Goal: Task Accomplishment & Management: Use online tool/utility

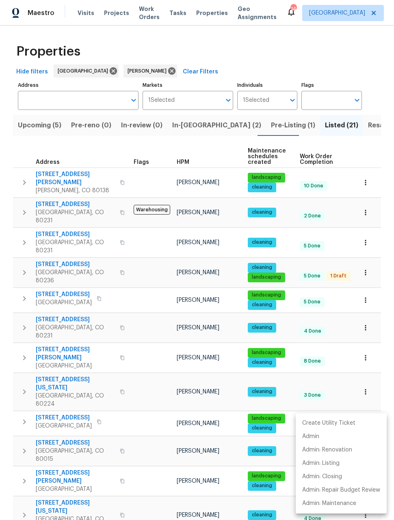
click at [140, 257] on div at bounding box center [197, 260] width 394 height 520
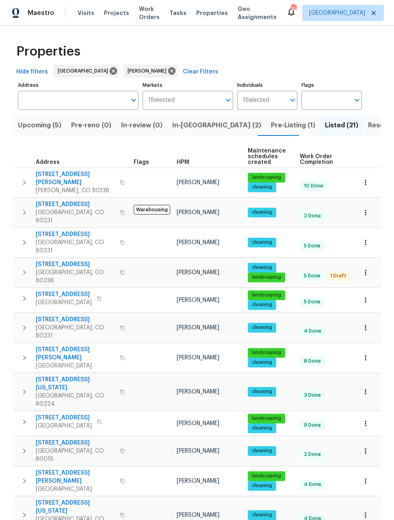
click at [185, 127] on span "In-reno (2)" at bounding box center [216, 125] width 89 height 11
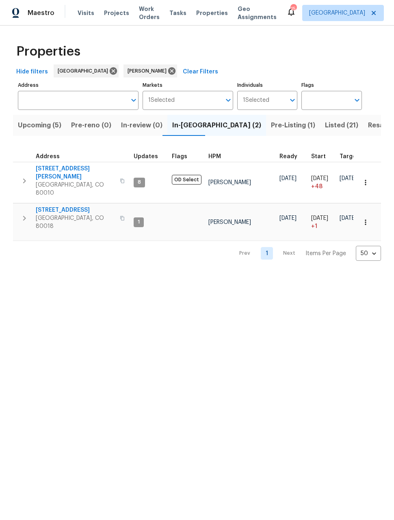
click at [41, 214] on span "[GEOGRAPHIC_DATA], CO 80018" at bounding box center [75, 222] width 79 height 16
click at [65, 214] on span "[GEOGRAPHIC_DATA], CO 80018" at bounding box center [75, 222] width 79 height 16
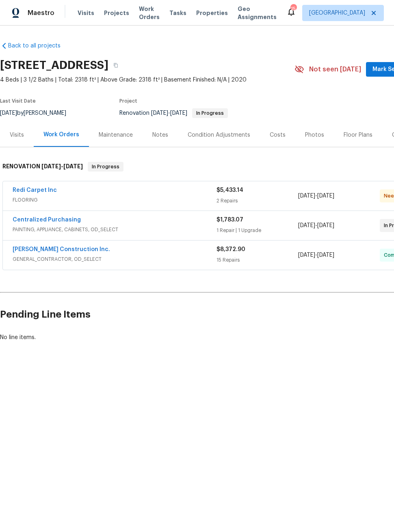
click at [334, 224] on span "9/4/2025" at bounding box center [325, 226] width 17 height 6
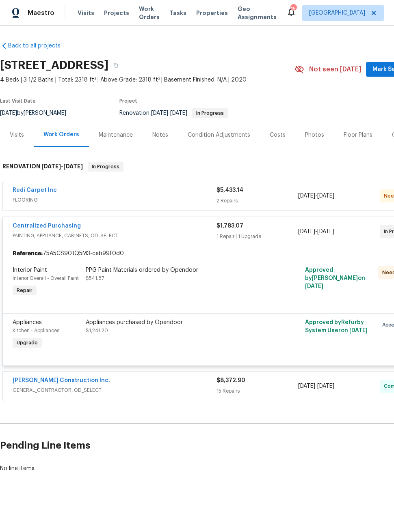
click at [334, 231] on span "9/4/2025" at bounding box center [325, 232] width 17 height 6
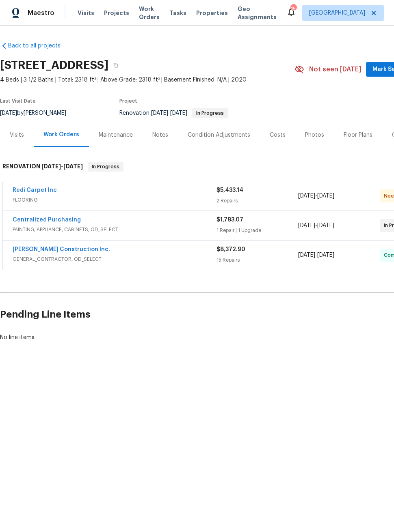
click at [334, 194] on span "9/11/2025" at bounding box center [325, 196] width 17 height 6
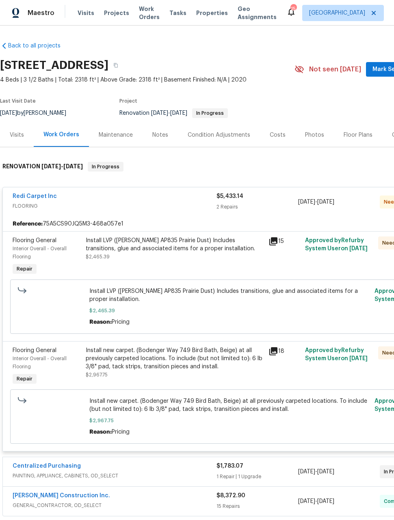
click at [334, 201] on span "9/11/2025" at bounding box center [325, 202] width 17 height 6
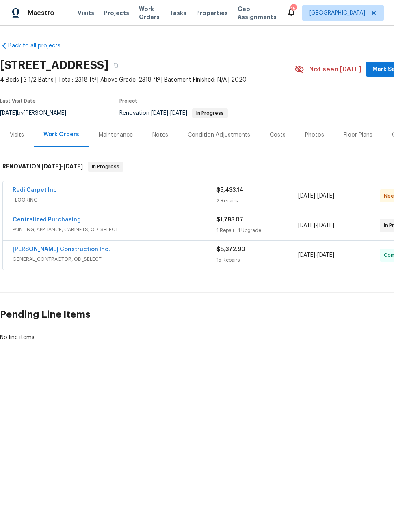
click at [334, 198] on span "9/11/2025" at bounding box center [325, 196] width 17 height 6
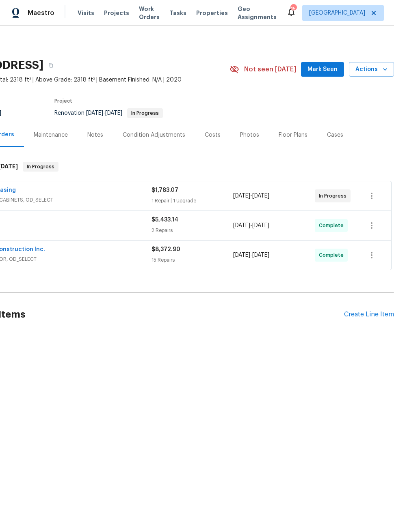
scroll to position [0, 65]
click at [370, 69] on span "Actions" at bounding box center [371, 70] width 32 height 10
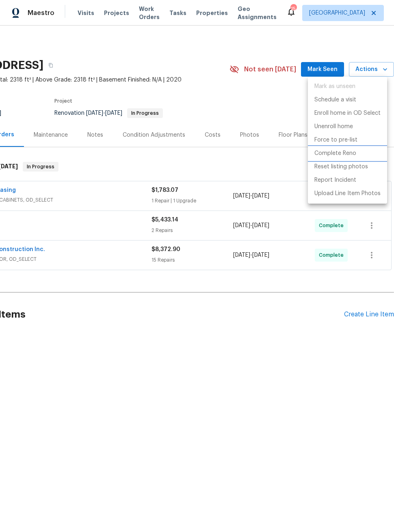
click at [348, 152] on p "Complete Reno" at bounding box center [335, 153] width 42 height 9
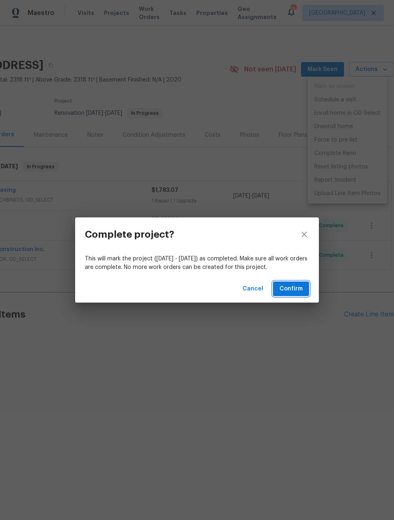
click at [303, 286] on button "Confirm" at bounding box center [291, 289] width 36 height 15
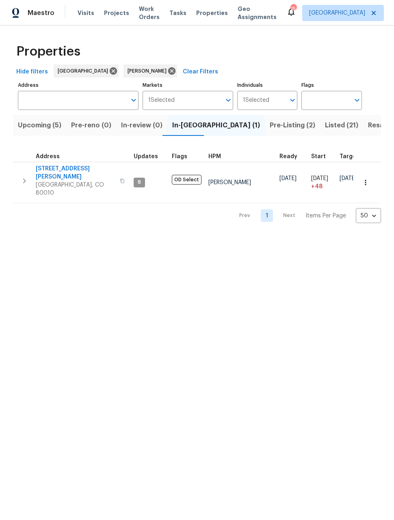
click at [325, 129] on span "Listed (21)" at bounding box center [341, 125] width 33 height 11
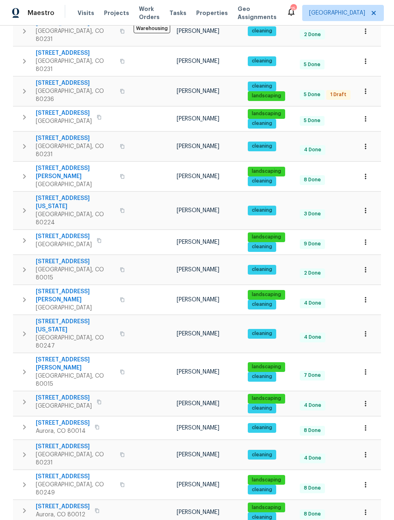
scroll to position [181, 0]
